Goal: Transaction & Acquisition: Purchase product/service

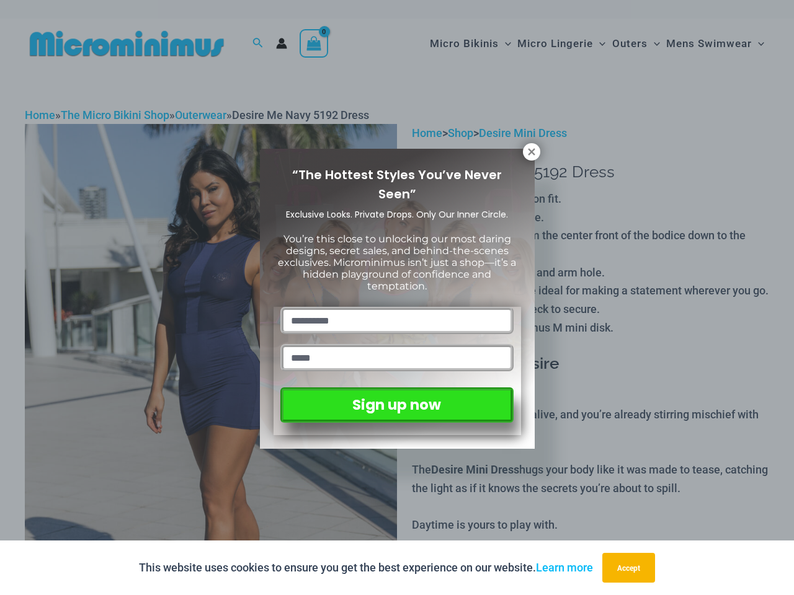
click at [397, 307] on input "text" at bounding box center [396, 320] width 233 height 27
click at [631, 568] on button "Accept" at bounding box center [628, 568] width 53 height 30
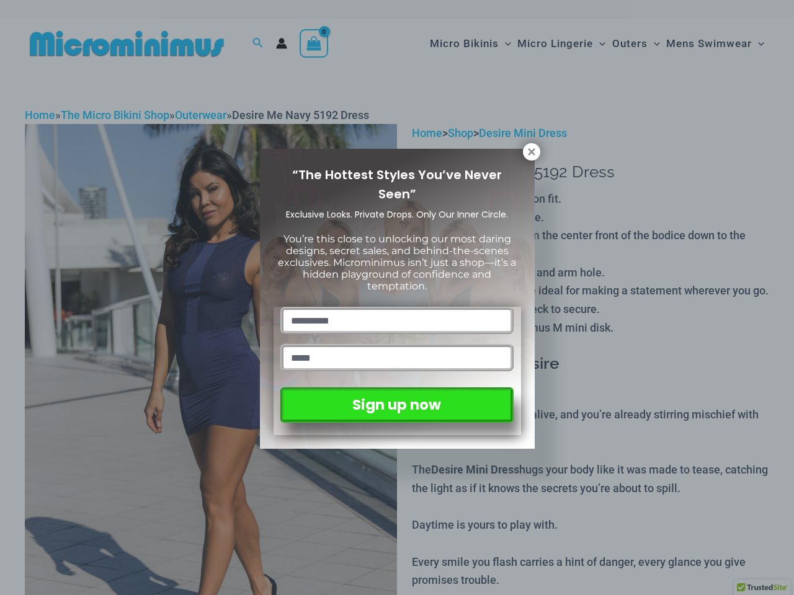
click at [397, 307] on input "text" at bounding box center [396, 320] width 233 height 27
click at [531, 152] on icon at bounding box center [531, 151] width 7 height 7
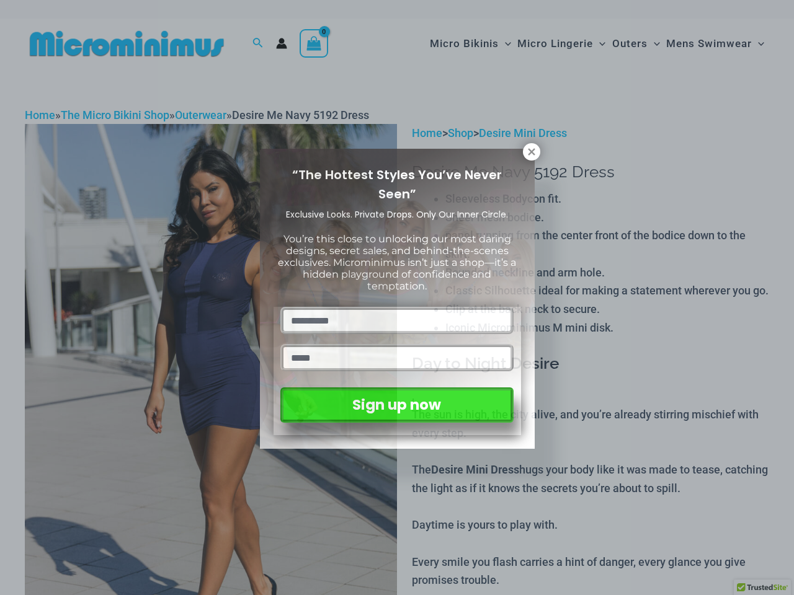
click at [531, 152] on icon at bounding box center [531, 151] width 7 height 7
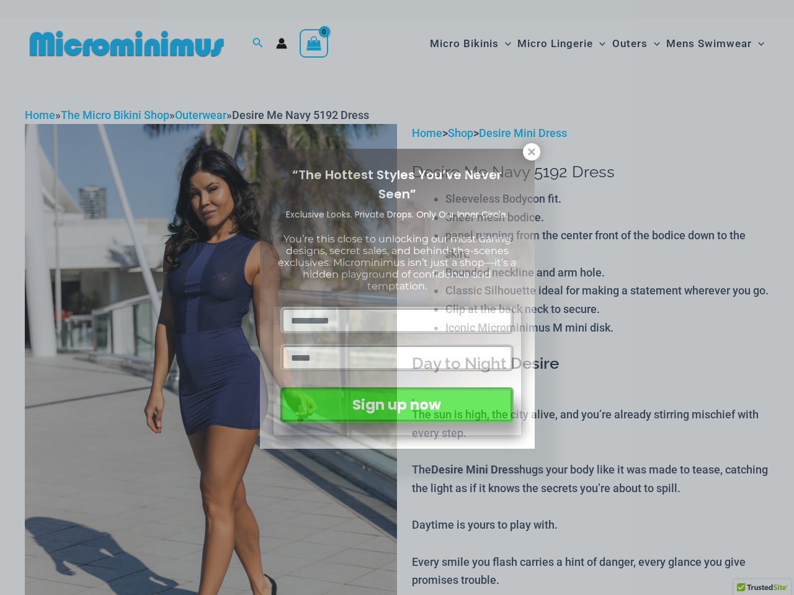
click at [531, 151] on icon at bounding box center [531, 151] width 7 height 7
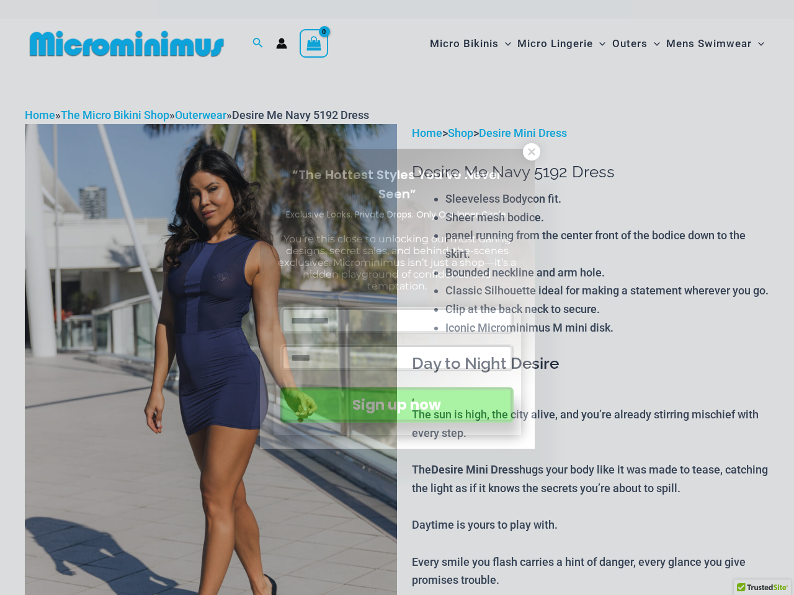
click at [396, 402] on button "Sign up now" at bounding box center [396, 405] width 233 height 35
